Goal: Ask a question: Seek information or help from site administrators or community

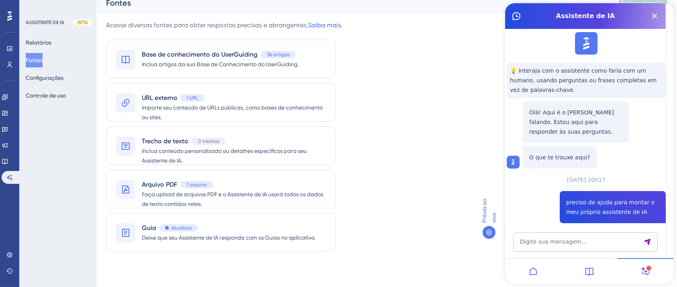
scroll to position [333, 0]
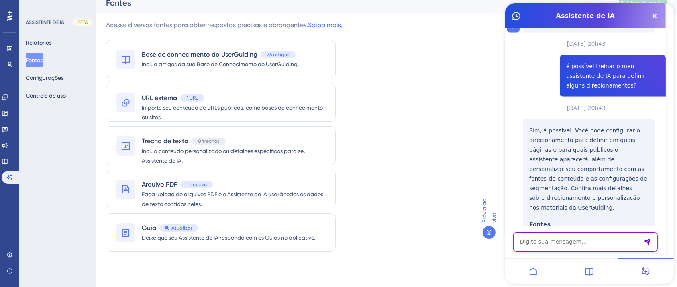
click at [566, 243] on textarea "Entrada de texto do assistente de IA" at bounding box center [585, 242] width 145 height 19
type textarea "f"
type textarea "s"
click at [653, 10] on button "Botão Fechar" at bounding box center [654, 16] width 13 height 13
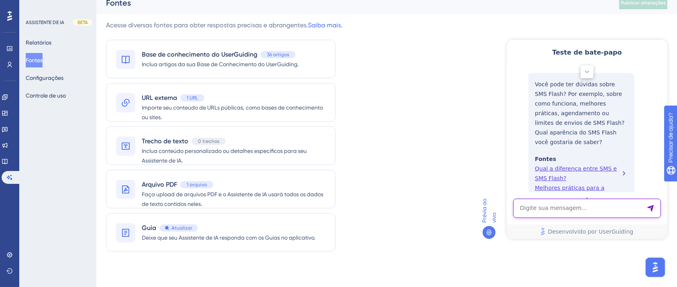
click at [552, 208] on textarea "Entrada de texto do assistente de IA" at bounding box center [587, 207] width 148 height 19
type textarea "suporte"
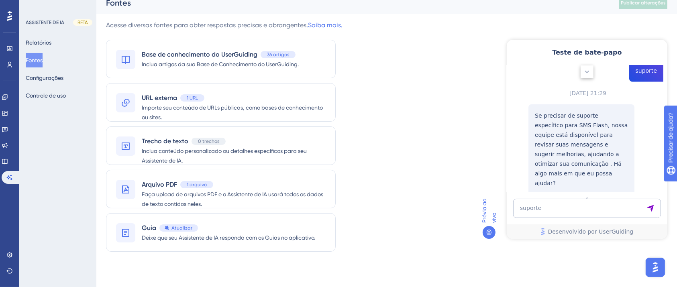
scroll to position [517, 0]
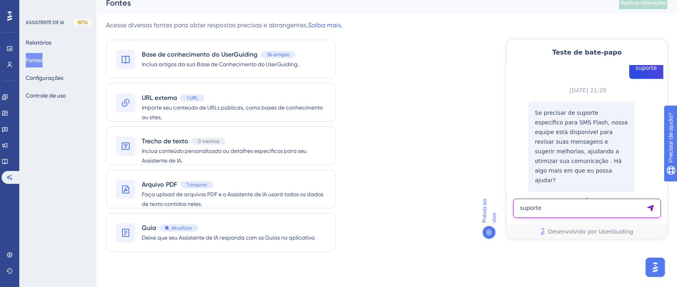
click at [606, 210] on textarea "suporte" at bounding box center [587, 207] width 148 height 19
type textarea "am"
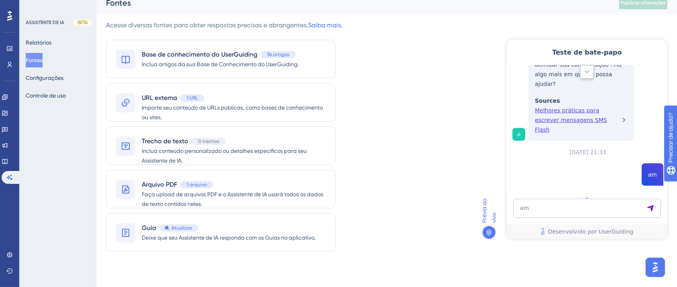
scroll to position [617, 0]
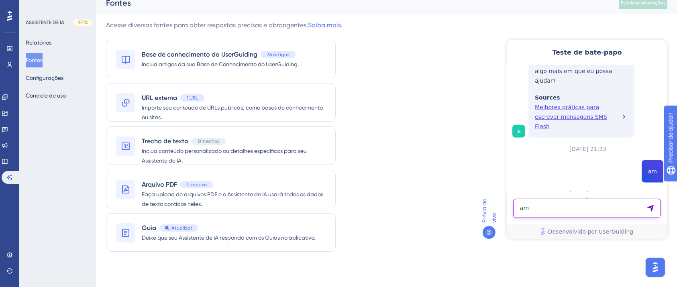
click at [574, 201] on textarea "am" at bounding box center [587, 207] width 148 height 19
type textarea "falar com o suporte"
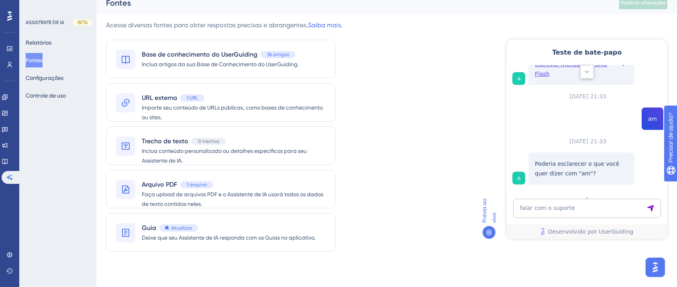
scroll to position [746, 0]
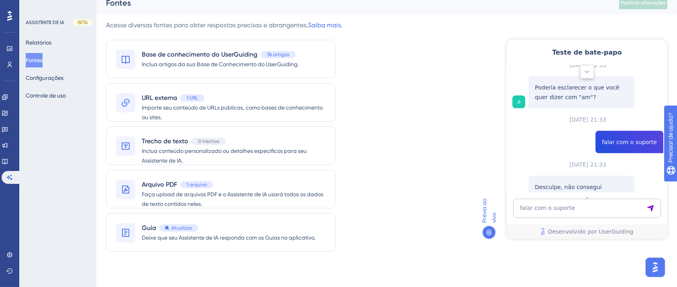
click at [616, 224] on button "Fale com o nosso Suporte" at bounding box center [581, 228] width 69 height 8
click at [589, 75] on icon at bounding box center [587, 71] width 8 height 8
